Goal: Find specific page/section: Find specific page/section

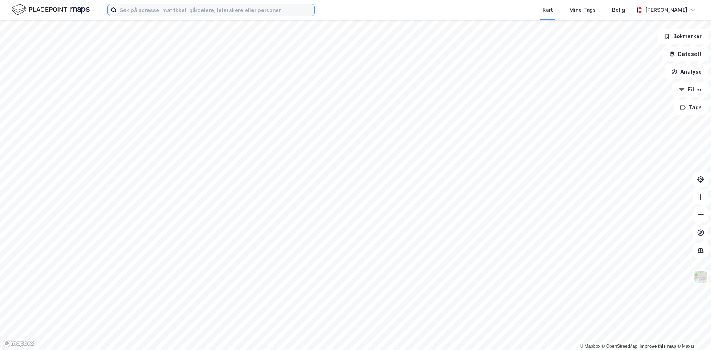
click at [183, 10] on input at bounding box center [216, 9] width 198 height 11
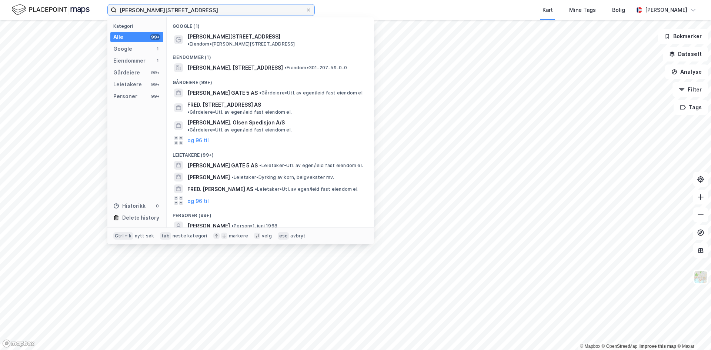
type input "[PERSON_NAME][STREET_ADDRESS]"
click at [234, 74] on div "Gårdeiere (99+)" at bounding box center [270, 80] width 207 height 13
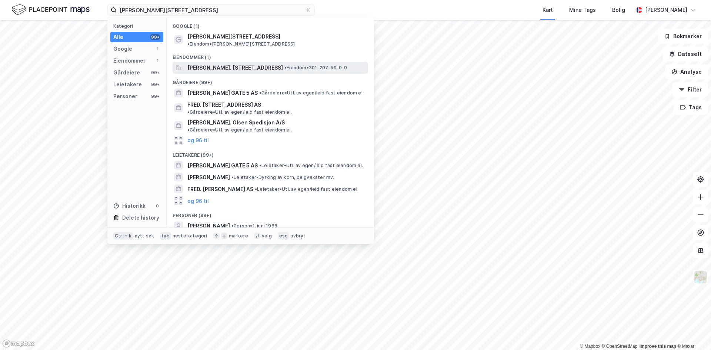
click at [230, 63] on span "[PERSON_NAME]. [STREET_ADDRESS]" at bounding box center [235, 67] width 96 height 9
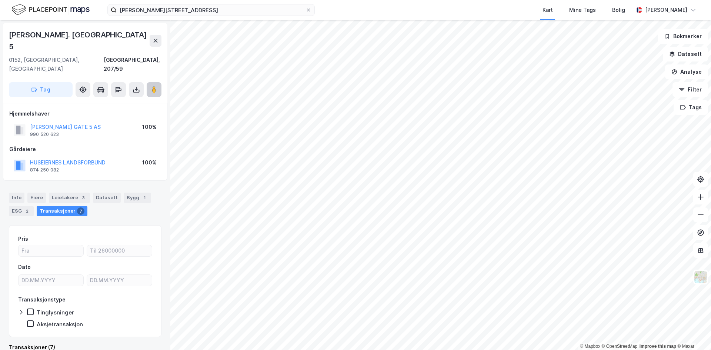
click at [154, 82] on button at bounding box center [154, 89] width 15 height 15
click at [307, 9] on icon at bounding box center [308, 10] width 4 height 4
click at [306, 9] on input "[PERSON_NAME][STREET_ADDRESS]" at bounding box center [211, 9] width 189 height 11
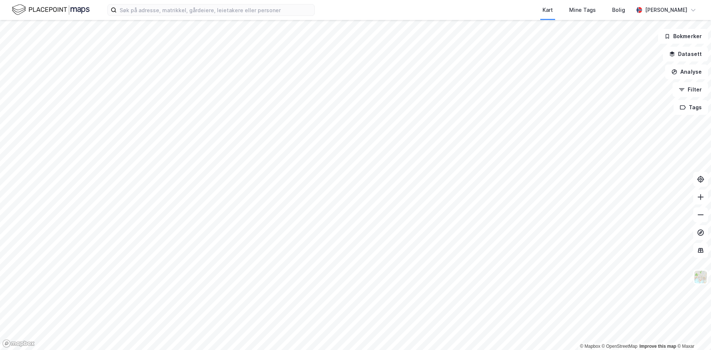
click at [357, 7] on div "Kart Mine Tags Bolig" at bounding box center [491, 10] width 283 height 20
